Goal: Task Accomplishment & Management: Use online tool/utility

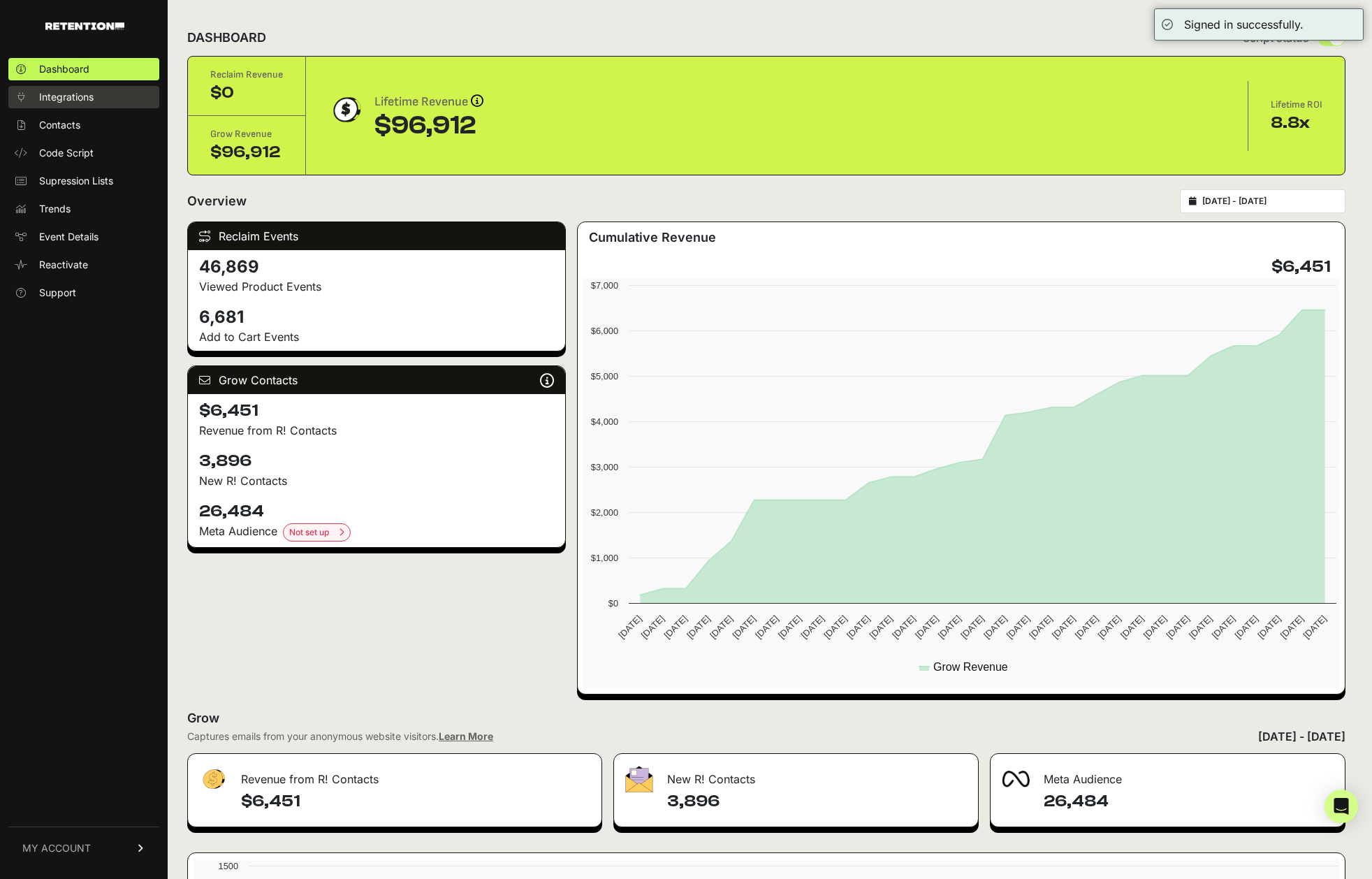
click at [75, 96] on span "Integrations" at bounding box center [67, 97] width 55 height 14
click at [56, 96] on span "Integrations" at bounding box center [67, 97] width 55 height 14
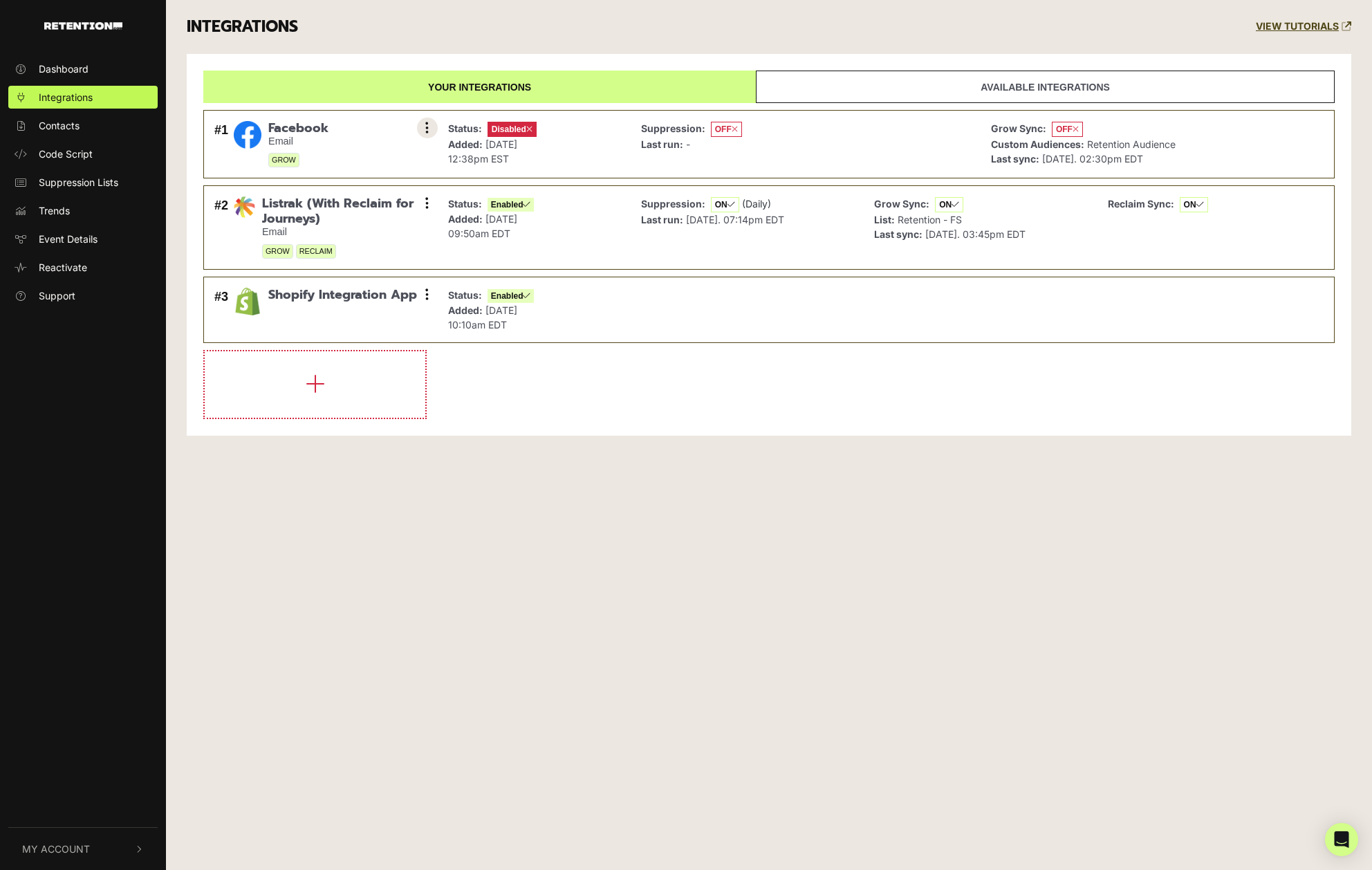
click at [426, 134] on icon at bounding box center [427, 128] width 3 height 14
click at [855, 157] on div "Suppression: OFF Last run: -" at bounding box center [805, 145] width 343 height 54
click at [421, 128] on button at bounding box center [427, 128] width 21 height 21
click at [636, 118] on div "Suppression: OFF Last run: -" at bounding box center [805, 145] width 343 height 54
click at [822, 84] on link "Available integrations" at bounding box center [1045, 87] width 579 height 33
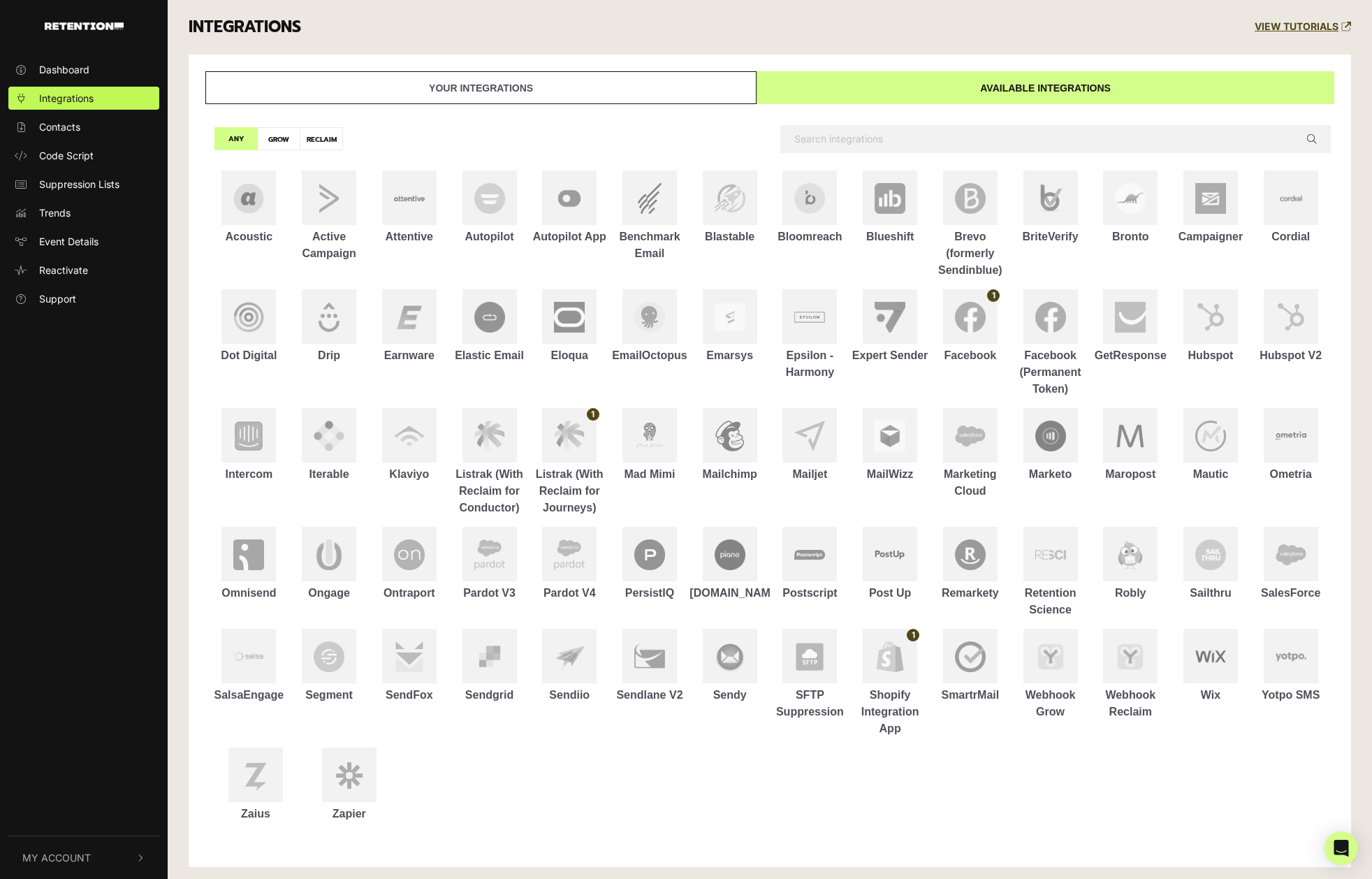
click at [644, 88] on link "Your integrations" at bounding box center [481, 88] width 551 height 33
